Goal: Information Seeking & Learning: Check status

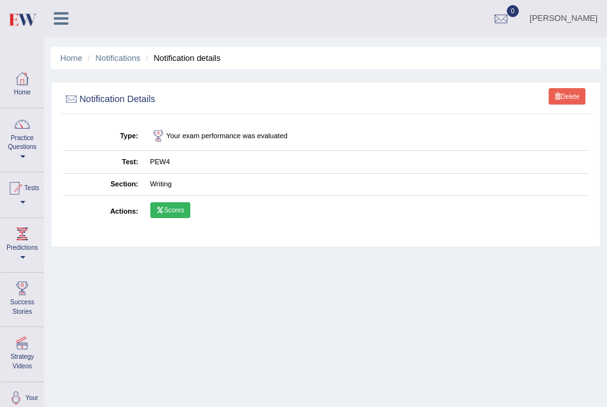
drag, startPoint x: 0, startPoint y: 0, endPoint x: 16, endPoint y: 15, distance: 21.6
click at [16, 15] on img at bounding box center [22, 19] width 29 height 26
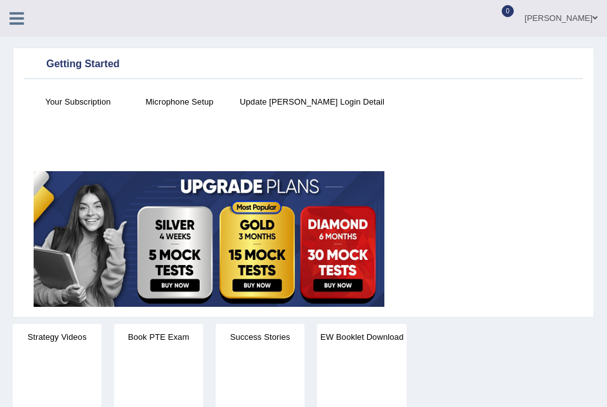
click at [16, 22] on icon at bounding box center [17, 18] width 15 height 16
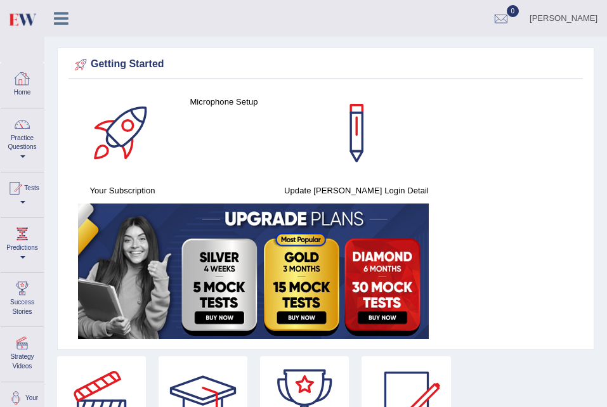
click at [29, 70] on div at bounding box center [22, 78] width 19 height 19
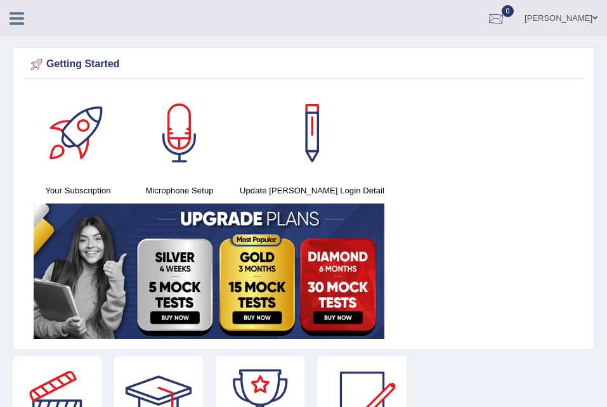
click at [487, 25] on div at bounding box center [496, 19] width 19 height 19
click at [440, 43] on li "See All Alerts" at bounding box center [419, 54] width 181 height 26
click at [487, 18] on div at bounding box center [496, 19] width 19 height 19
click at [427, 49] on strong "See All Alerts" at bounding box center [416, 53] width 56 height 10
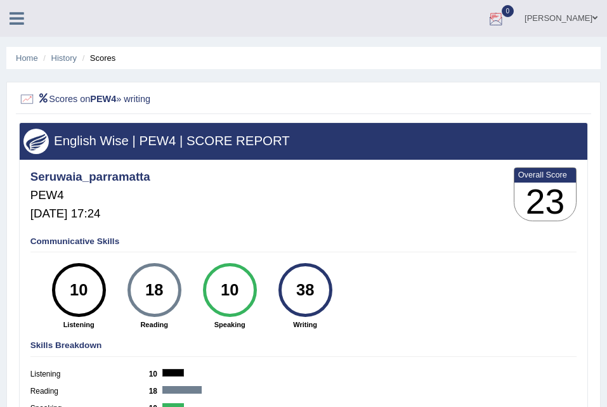
click at [487, 21] on div at bounding box center [496, 19] width 19 height 19
click at [16, 11] on icon at bounding box center [17, 18] width 15 height 16
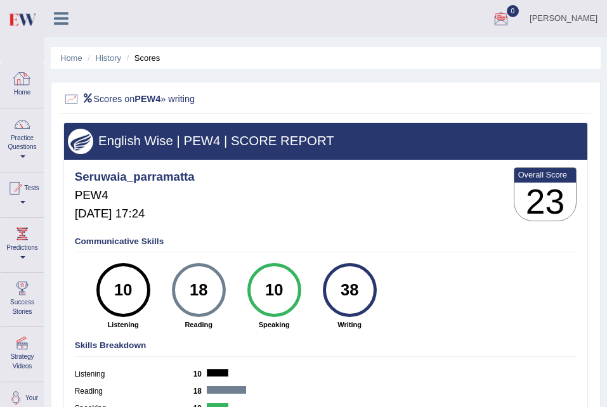
click at [32, 95] on link "Home" at bounding box center [22, 83] width 43 height 41
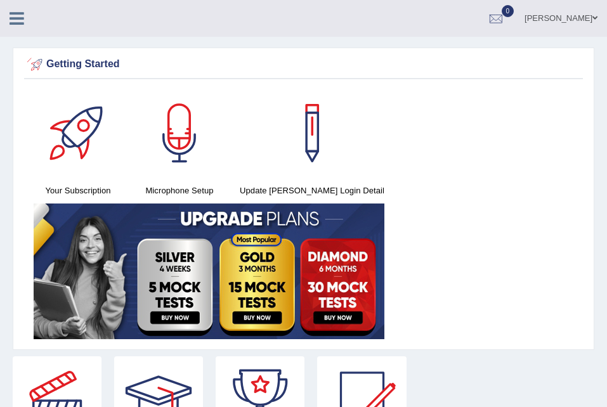
click at [7, 18] on link at bounding box center [17, 17] width 34 height 19
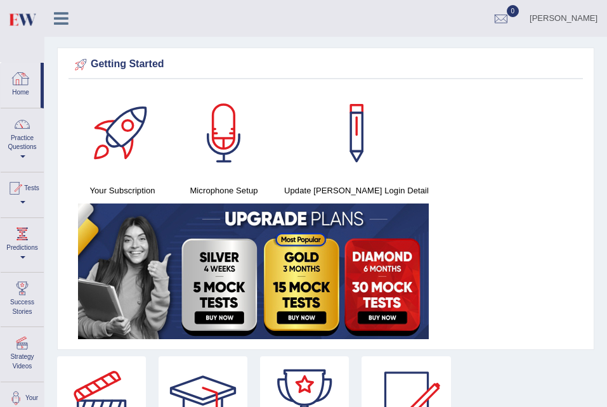
click at [26, 84] on div at bounding box center [20, 78] width 19 height 19
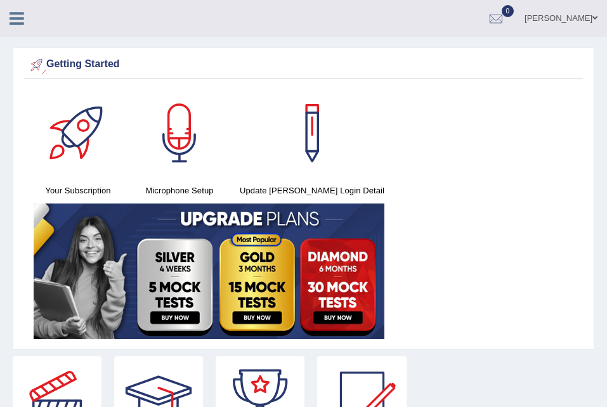
click at [12, 12] on icon at bounding box center [17, 18] width 15 height 16
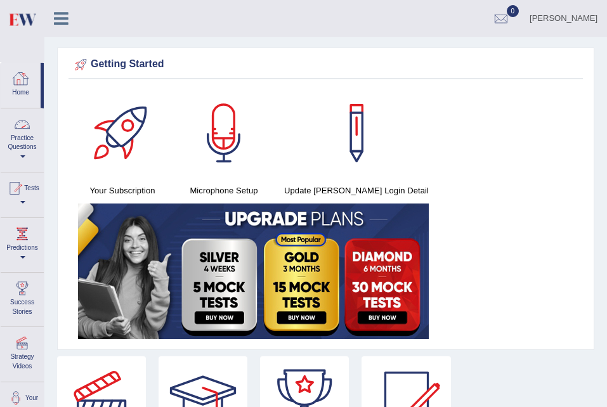
click at [39, 144] on link "Practice Questions" at bounding box center [22, 138] width 43 height 60
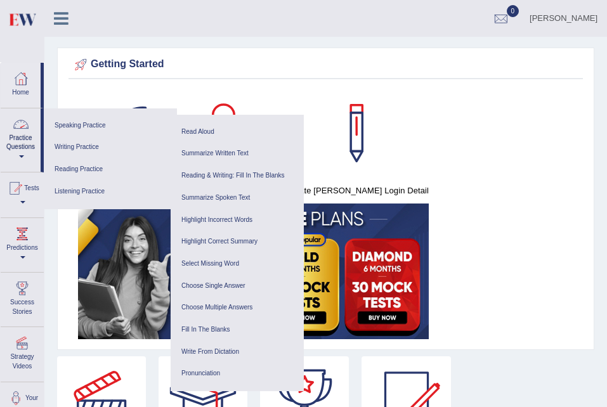
click at [27, 132] on div at bounding box center [20, 124] width 19 height 19
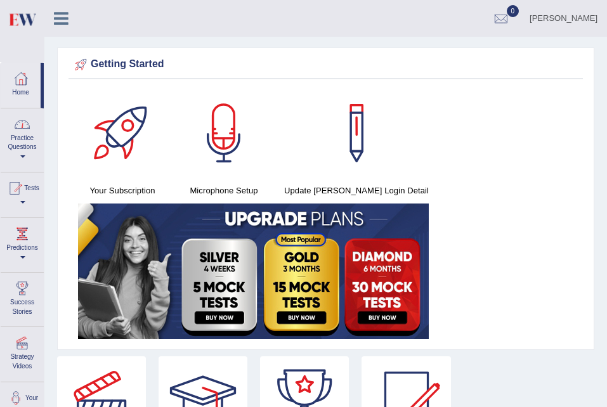
click at [27, 132] on div at bounding box center [22, 124] width 19 height 19
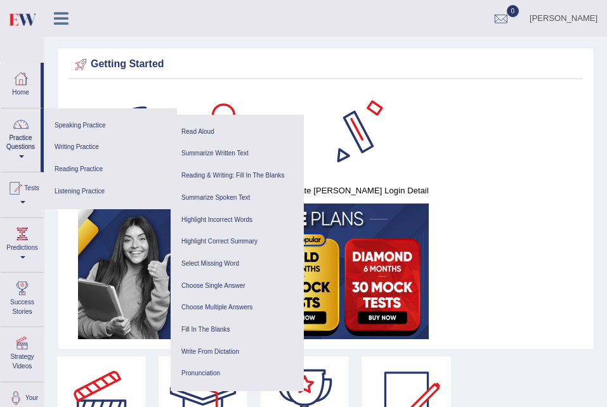
click at [336, 121] on div at bounding box center [356, 133] width 89 height 89
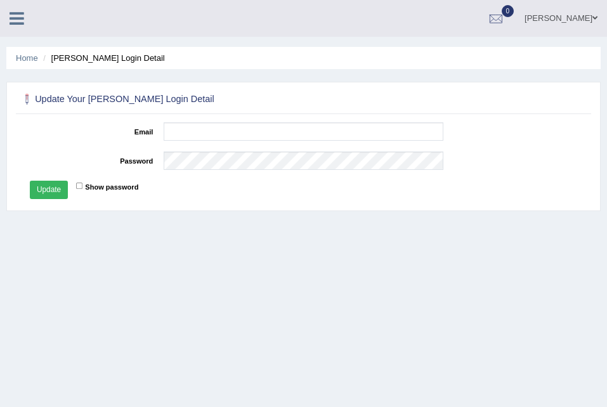
click at [16, 15] on icon at bounding box center [17, 18] width 15 height 16
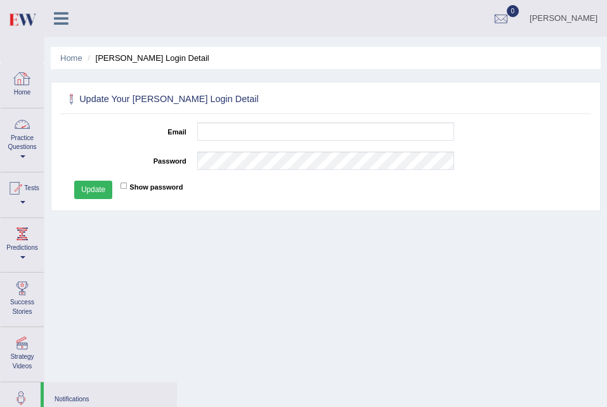
click at [36, 129] on link "Practice Questions" at bounding box center [22, 138] width 43 height 60
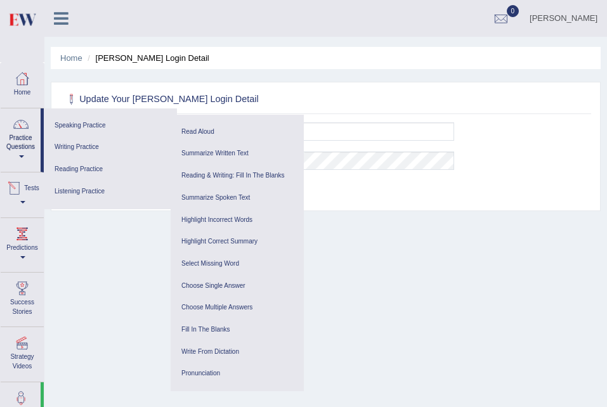
click at [22, 192] on div at bounding box center [14, 188] width 19 height 19
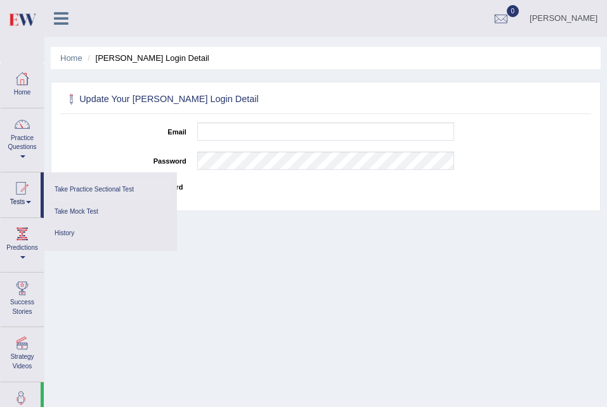
click at [106, 192] on link "Take Practice Sectional Test" at bounding box center [110, 190] width 121 height 22
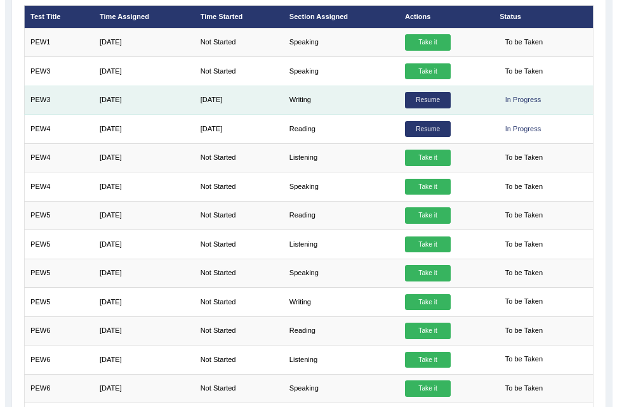
scroll to position [181, 0]
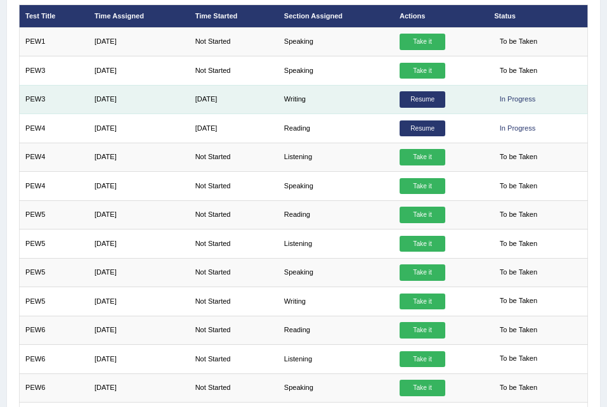
click at [410, 100] on link "Resume" at bounding box center [423, 99] width 46 height 16
